Goal: Find specific page/section: Find specific page/section

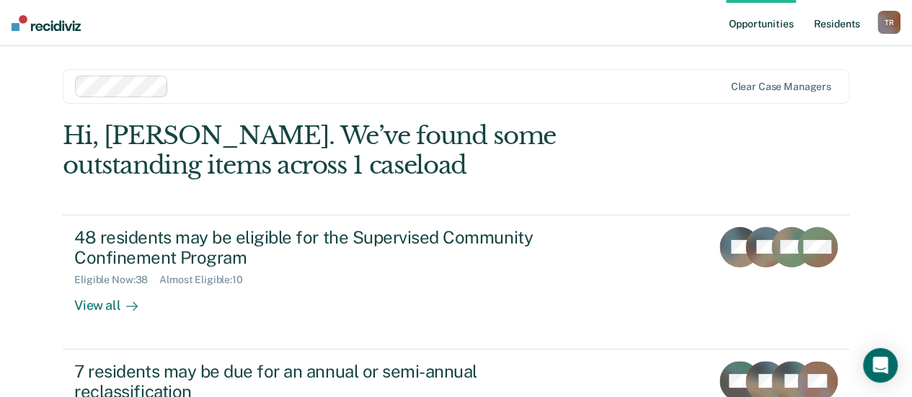
click at [838, 30] on link "Resident s" at bounding box center [836, 23] width 53 height 46
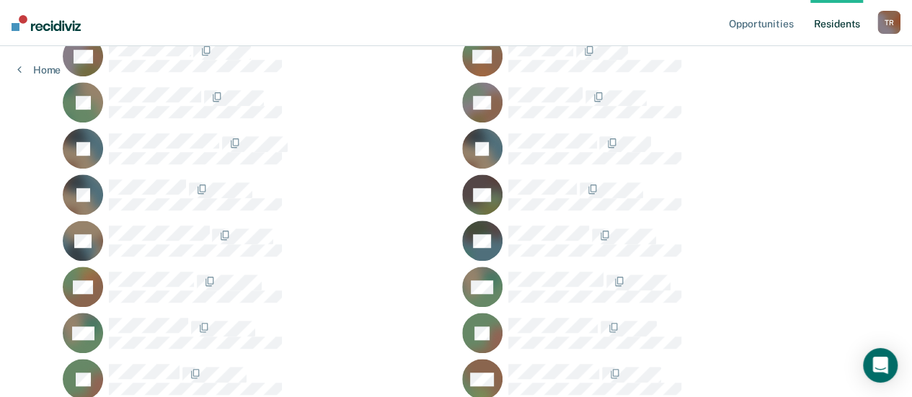
scroll to position [432, 0]
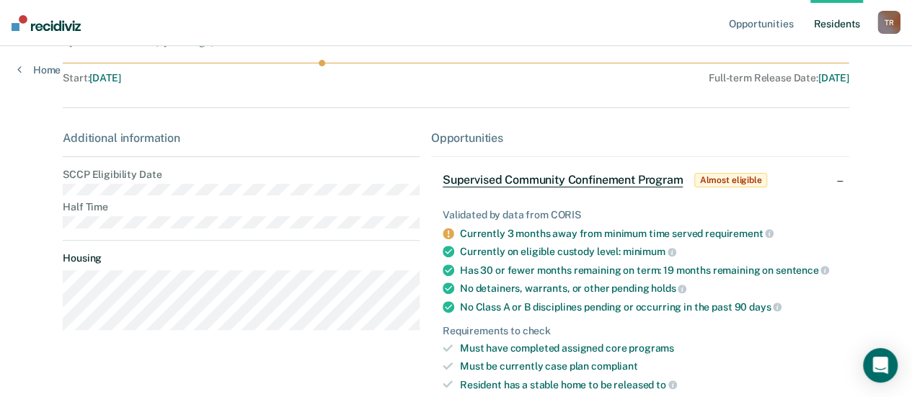
scroll to position [144, 0]
